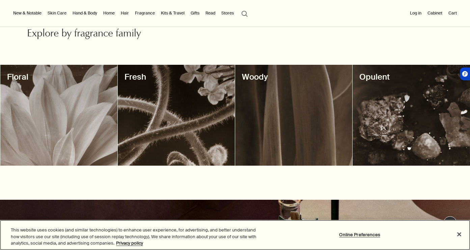
scroll to position [212, 0]
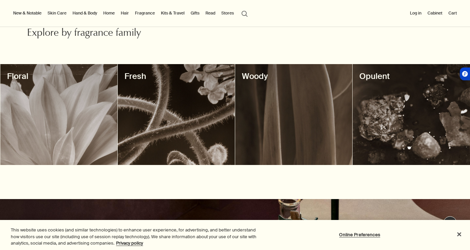
click at [62, 106] on div at bounding box center [58, 114] width 117 height 101
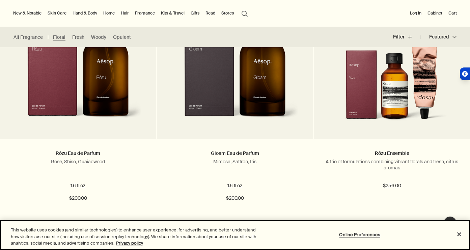
scroll to position [227, 0]
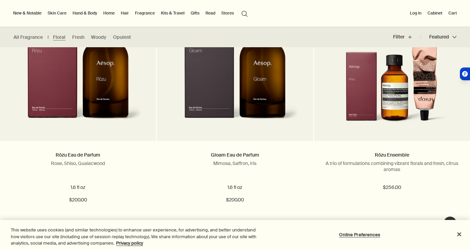
click at [141, 13] on link "Fragrance" at bounding box center [145, 13] width 23 height 8
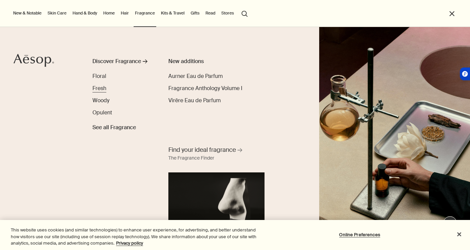
click at [102, 89] on span "Fresh" at bounding box center [99, 88] width 14 height 7
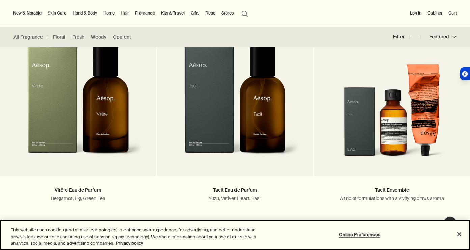
scroll to position [177, 0]
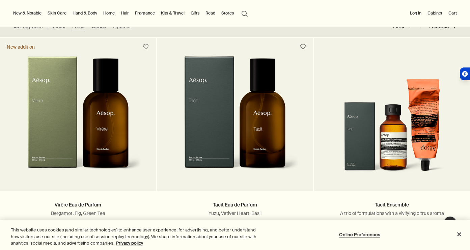
click at [143, 15] on link "Fragrance" at bounding box center [145, 13] width 23 height 8
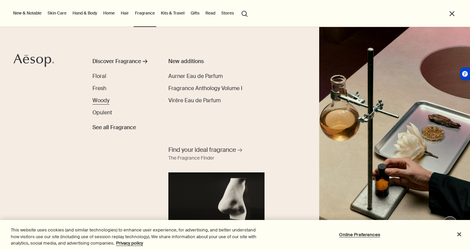
click at [104, 102] on span "Woody" at bounding box center [100, 100] width 17 height 7
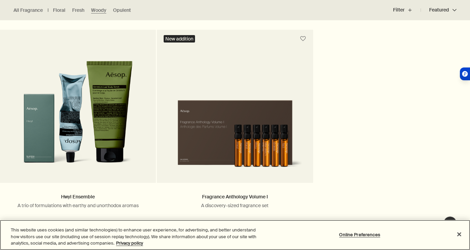
scroll to position [720, 0]
